Goal: Task Accomplishment & Management: Manage account settings

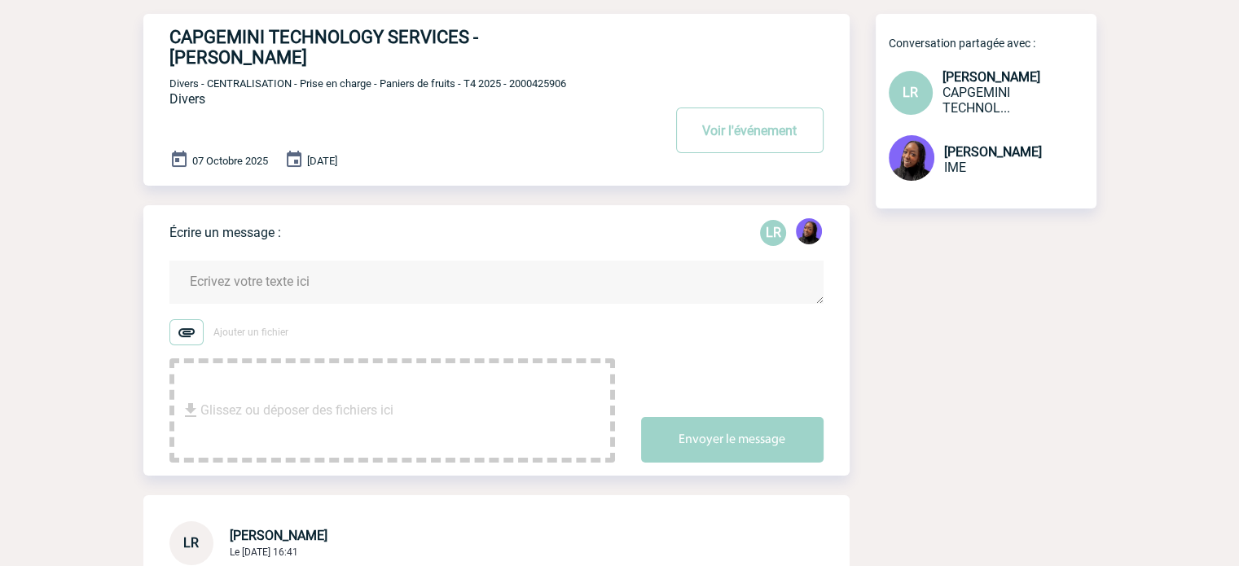
scroll to position [81, 0]
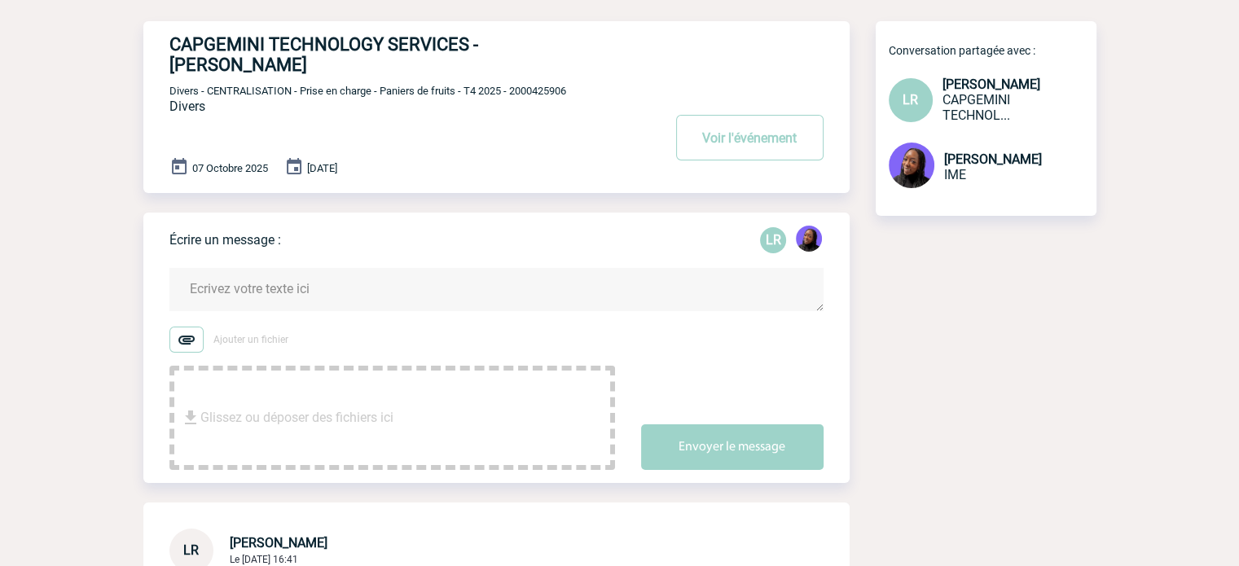
click at [309, 295] on textarea at bounding box center [496, 289] width 654 height 43
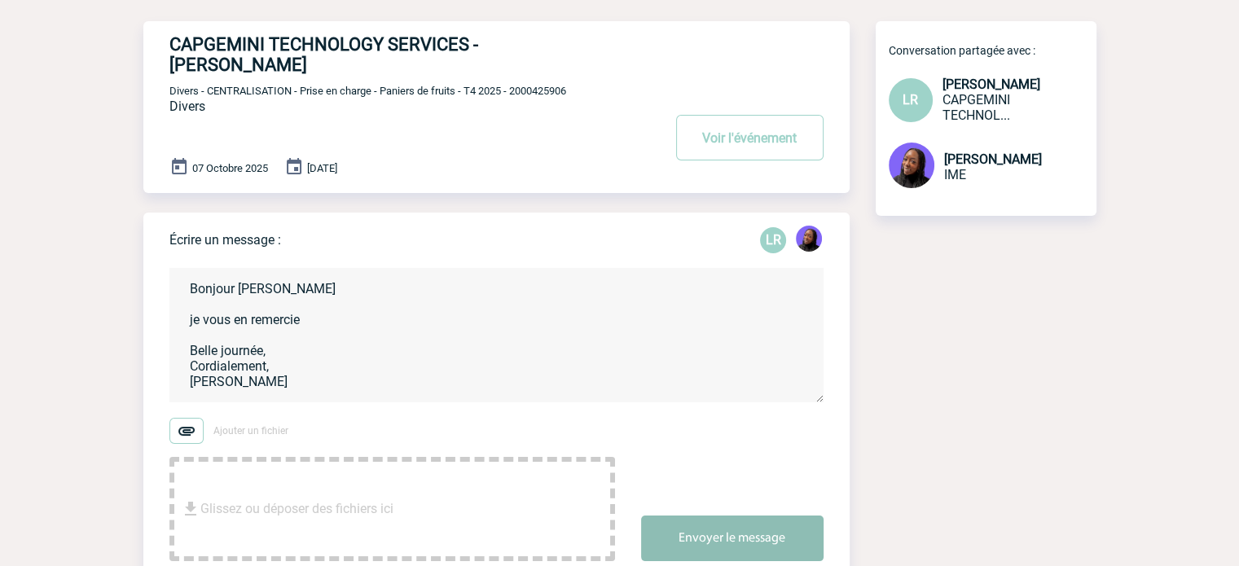
type textarea "Bonjour Laura je vous en remercie Belle journée, Cordialement, Tabaski THIAM"
click at [749, 534] on button "Envoyer le message" at bounding box center [732, 539] width 182 height 46
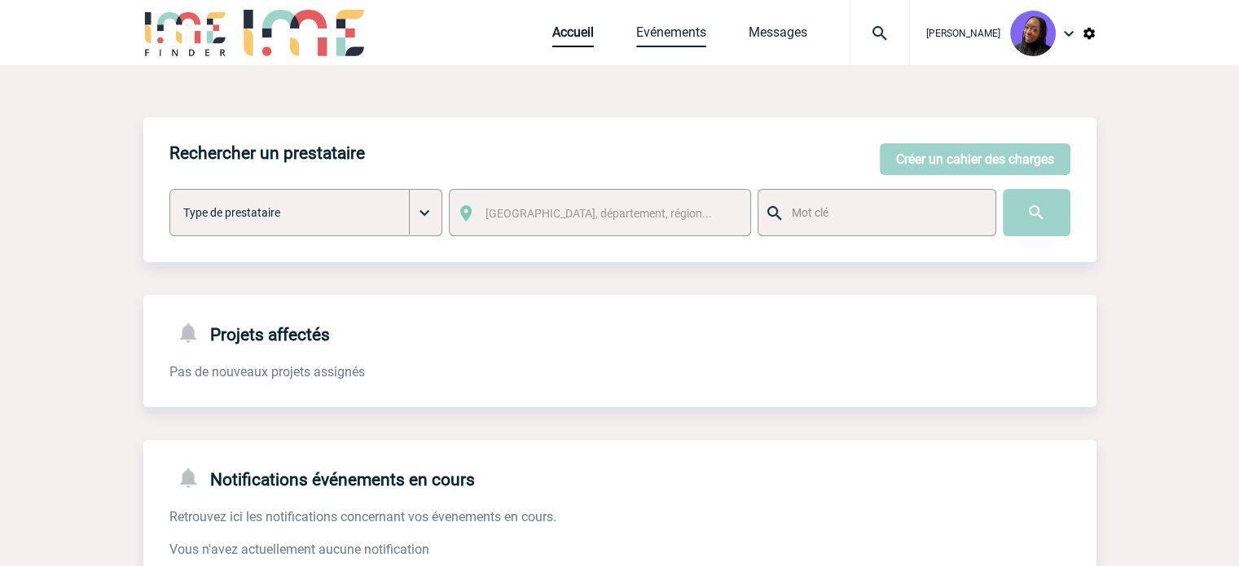
click at [669, 37] on link "Evénements" at bounding box center [671, 35] width 70 height 23
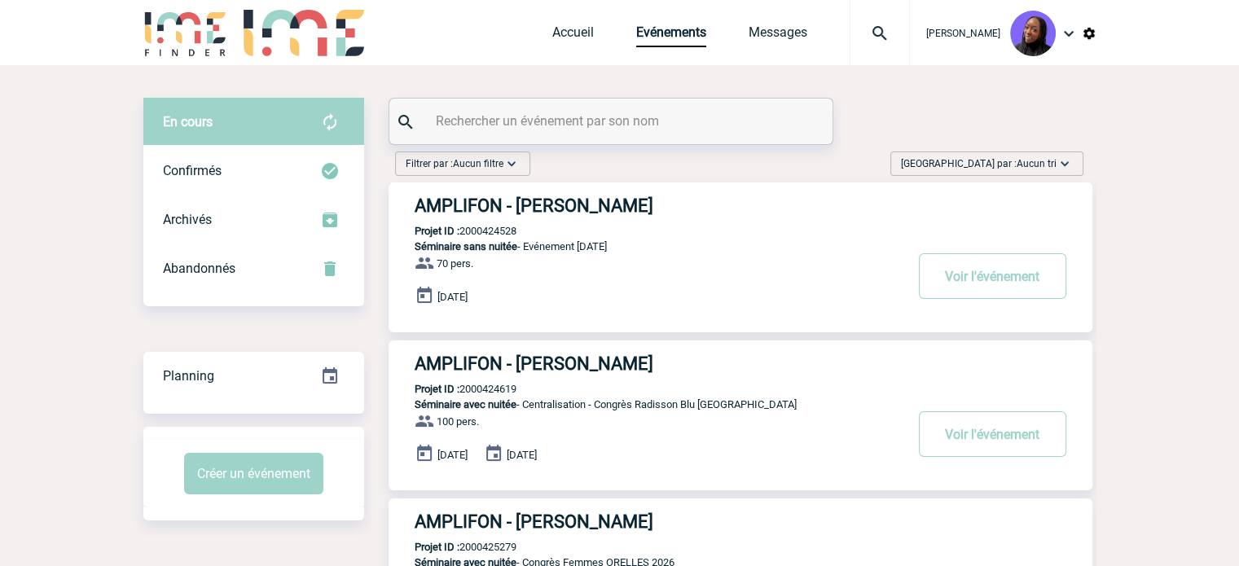
click at [500, 120] on input "text" at bounding box center [613, 121] width 362 height 24
paste input "2000425286"
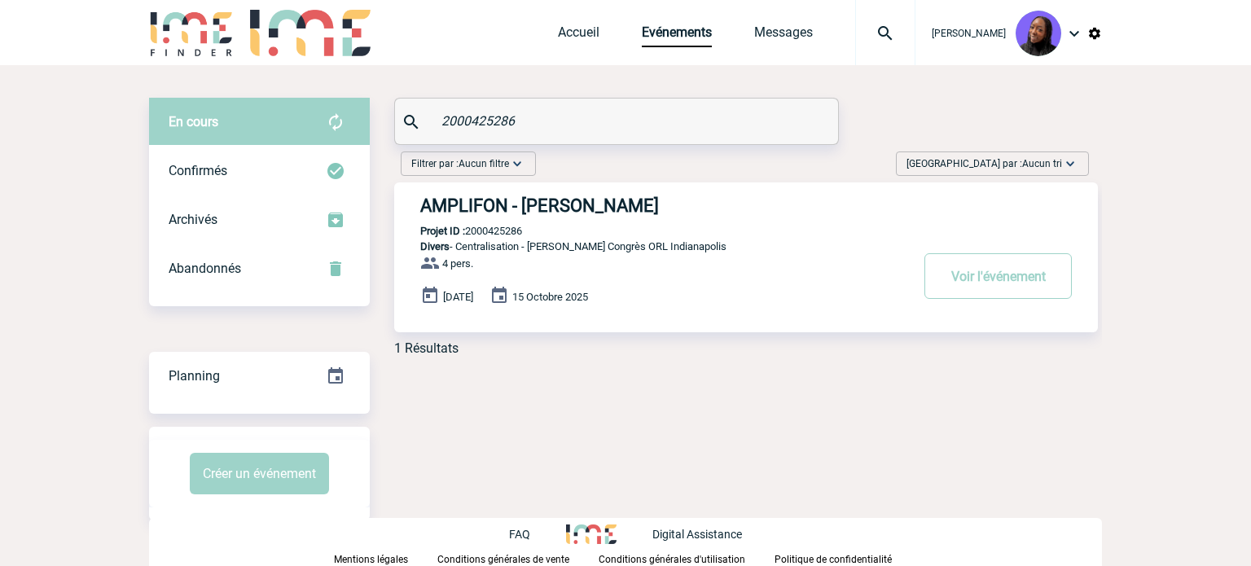
type input "2000425286"
click at [535, 211] on h3 "AMPLIFON - Pauline VALET" at bounding box center [664, 205] width 489 height 20
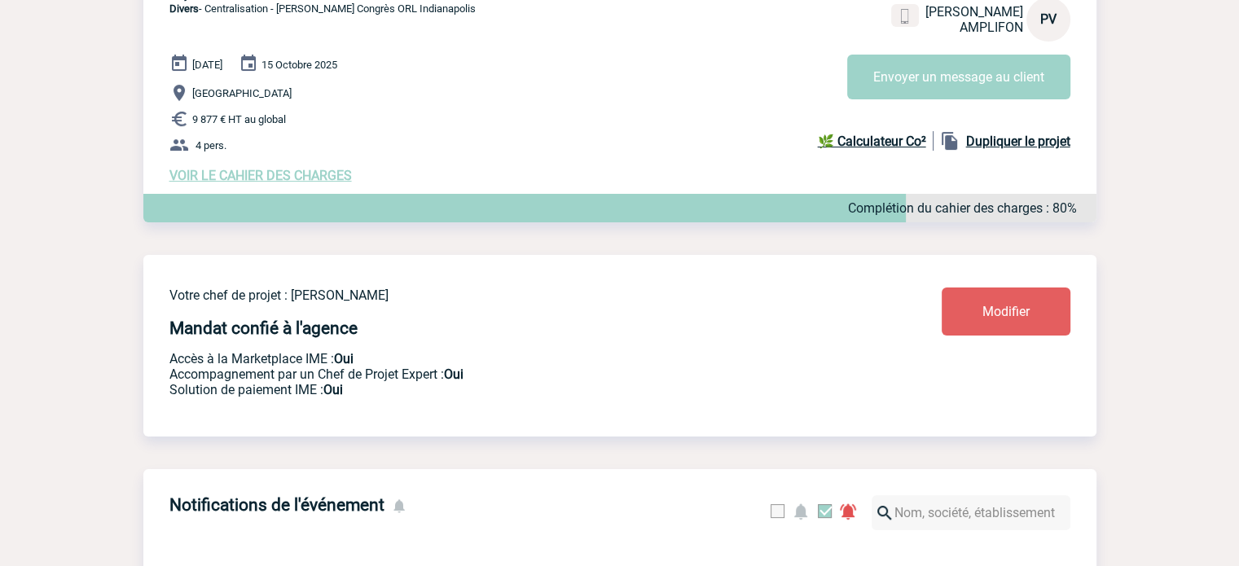
scroll to position [326, 0]
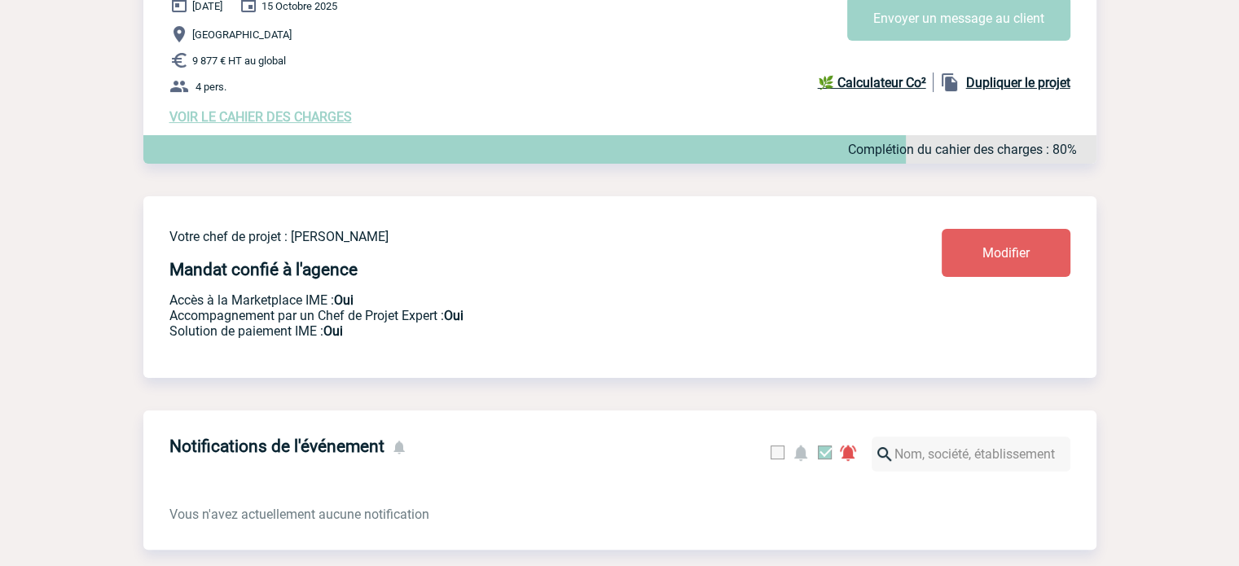
click at [270, 111] on div "10 Octobre 2025 15 Octobre 2025 INDIANAPOLIS 9 877 € HT au global 4 pers. VOIR …" at bounding box center [632, 60] width 927 height 130
click at [276, 119] on span "VOIR LE CAHIER DES CHARGES" at bounding box center [260, 116] width 182 height 15
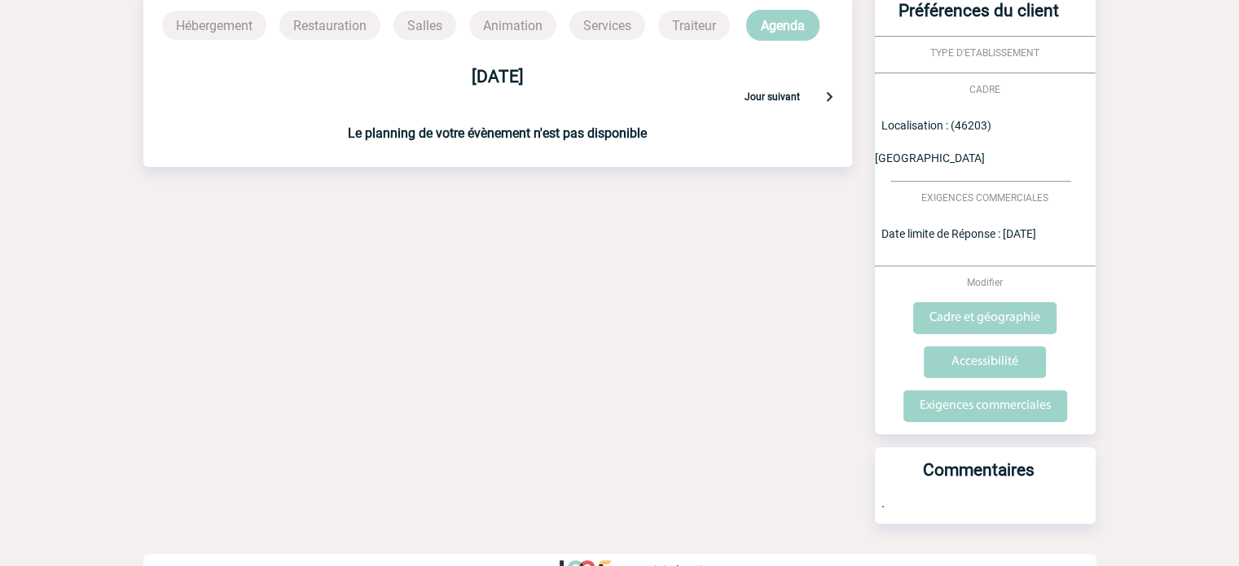
scroll to position [460, 0]
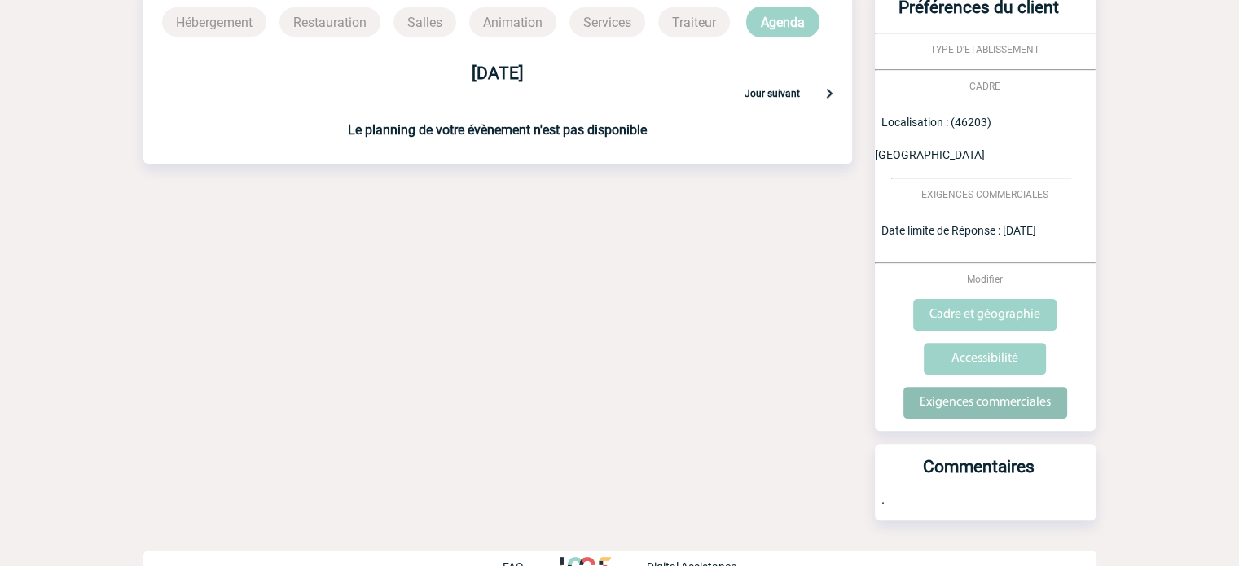
click at [971, 387] on input "Exigences commerciales" at bounding box center [985, 403] width 164 height 32
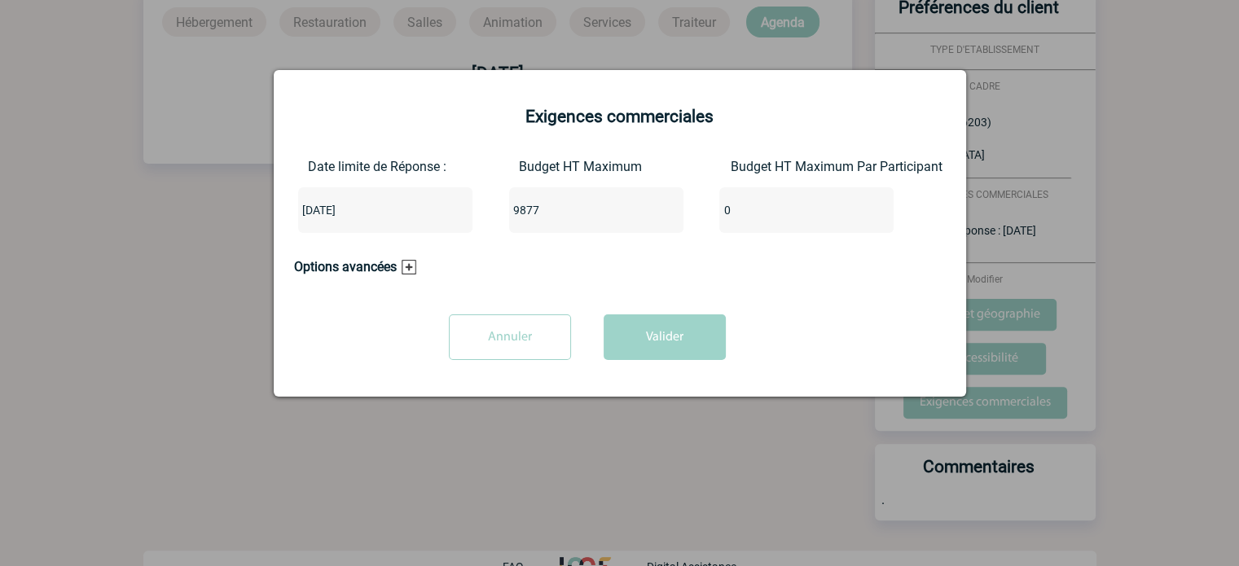
drag, startPoint x: 583, startPoint y: 211, endPoint x: 437, endPoint y: 204, distance: 146.0
click at [437, 204] on div "Date limite de Réponse : [DATE] Budget HT Maximum 9877 Budget HT Maximum Par Pa…" at bounding box center [620, 202] width 652 height 87
paste input "16466.96"
type input "16466.9"
type input "16466"
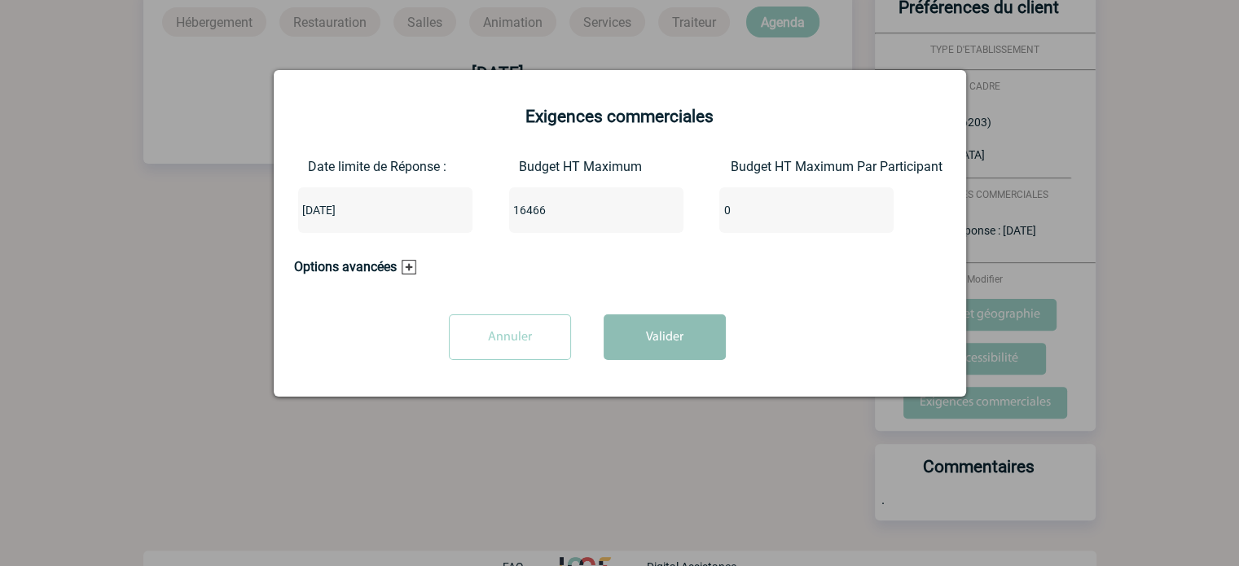
click at [670, 339] on button "Valider" at bounding box center [665, 337] width 122 height 46
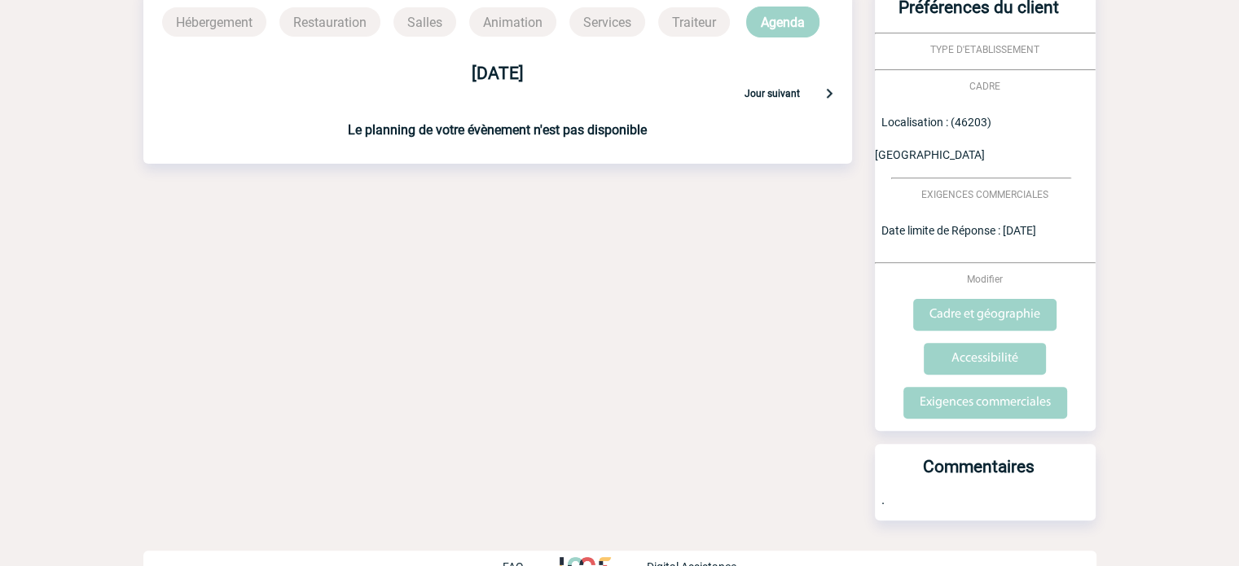
scroll to position [0, 0]
